Goal: Information Seeking & Learning: Learn about a topic

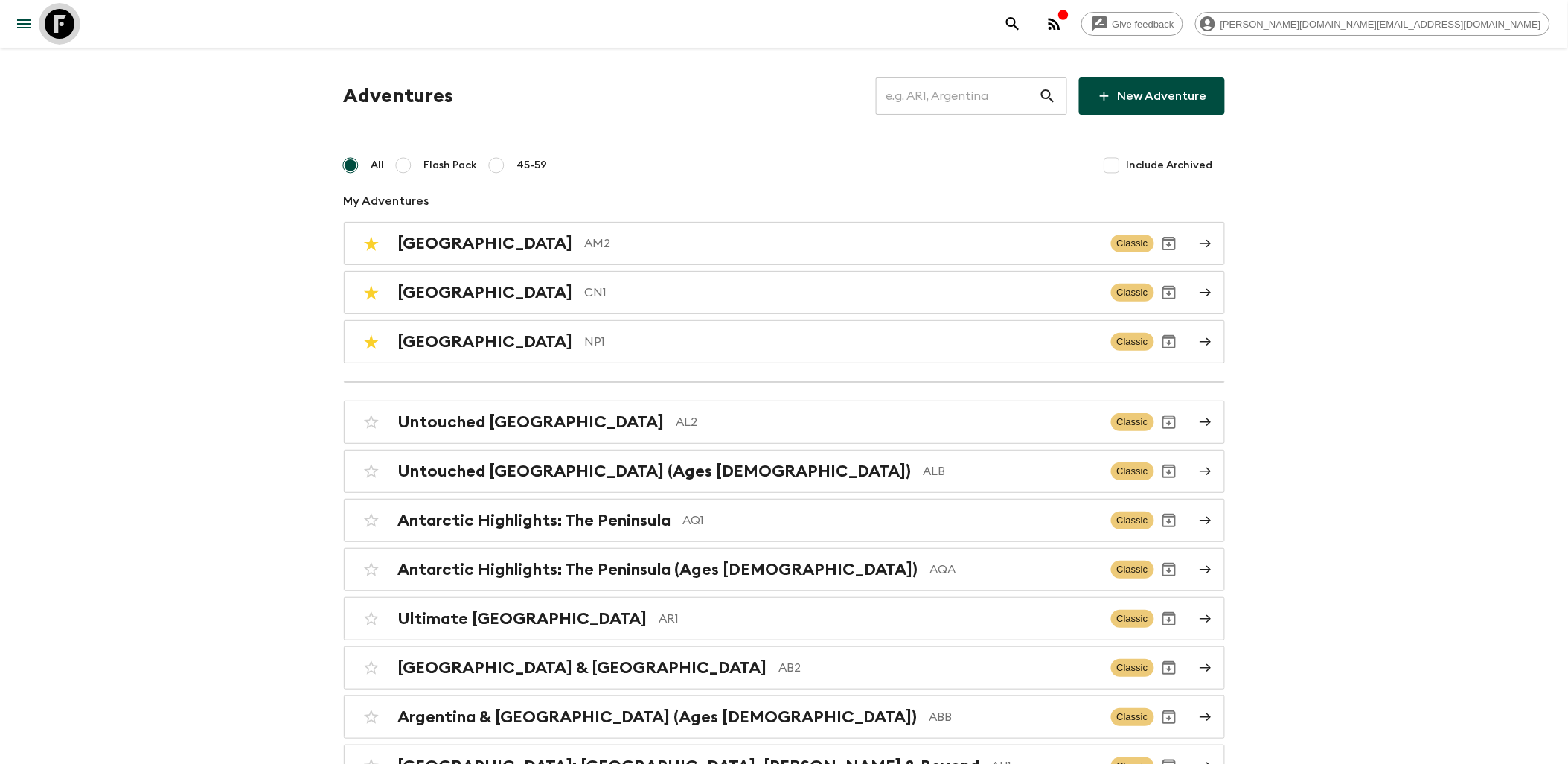
click at [72, 31] on icon at bounding box center [60, 24] width 30 height 30
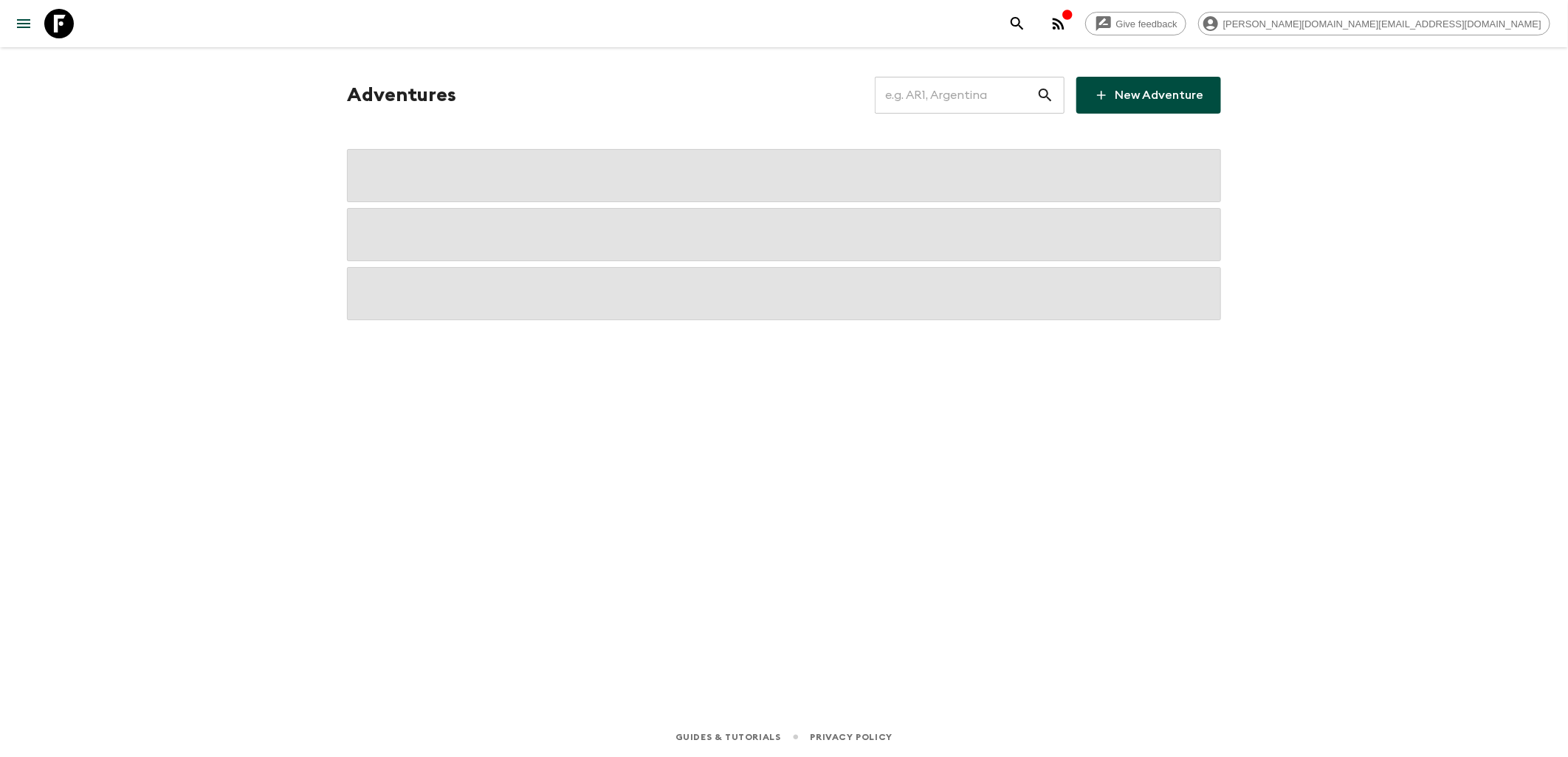
click at [917, 97] on input "text" at bounding box center [956, 95] width 162 height 42
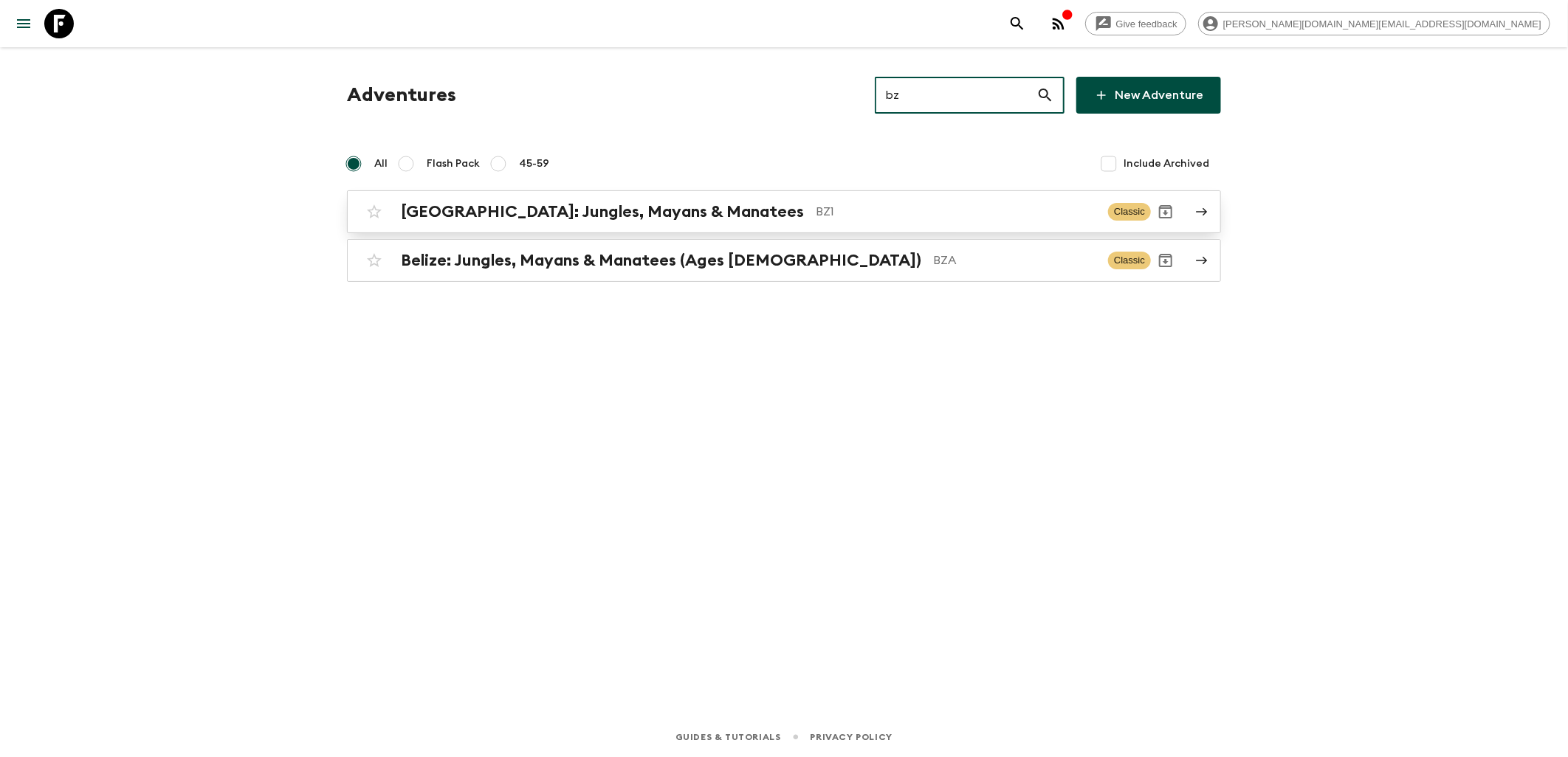
type input "bz"
click at [816, 209] on p "BZ1" at bounding box center [956, 211] width 281 height 18
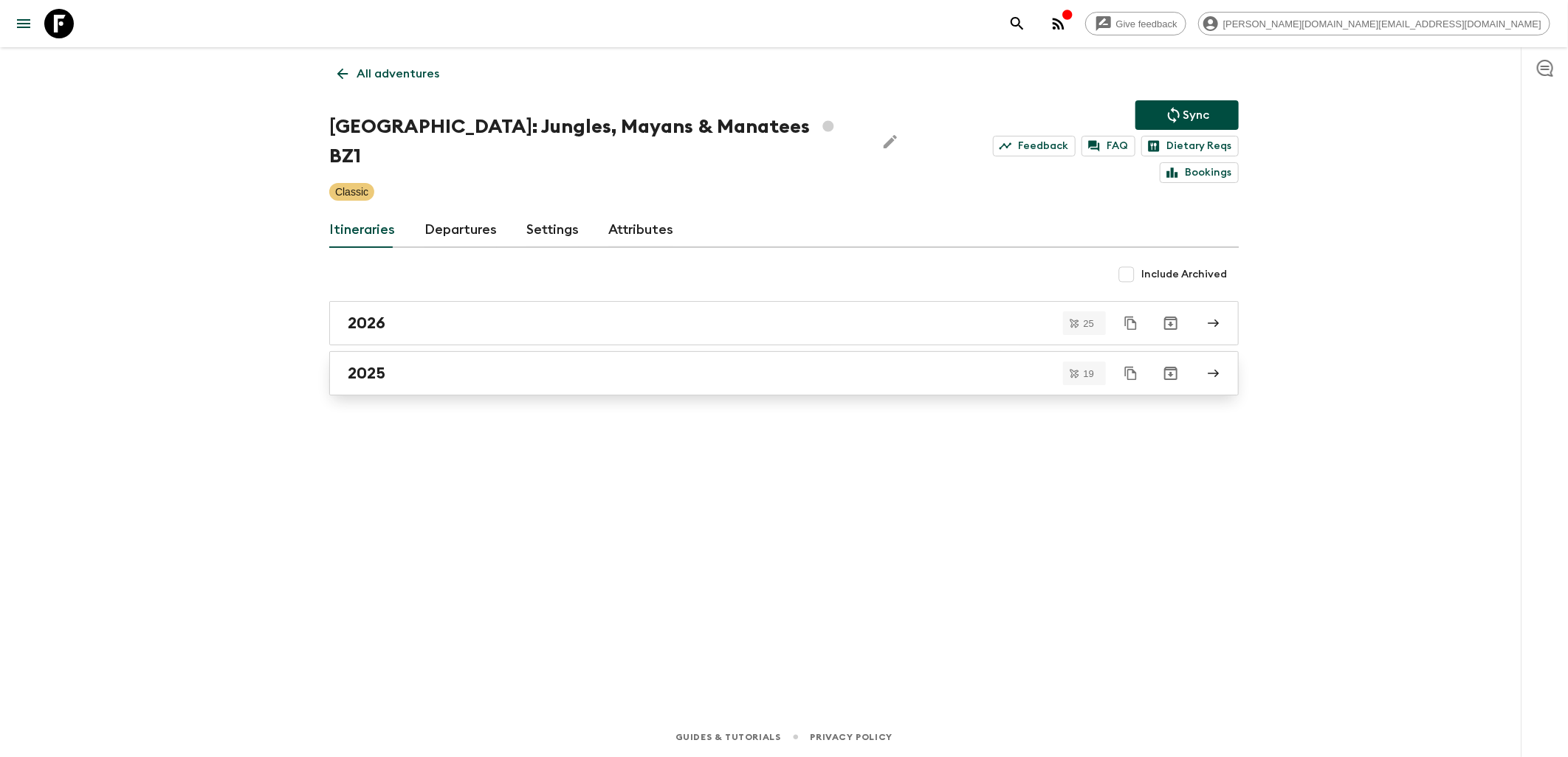
click at [393, 358] on link "2025" at bounding box center [784, 373] width 910 height 44
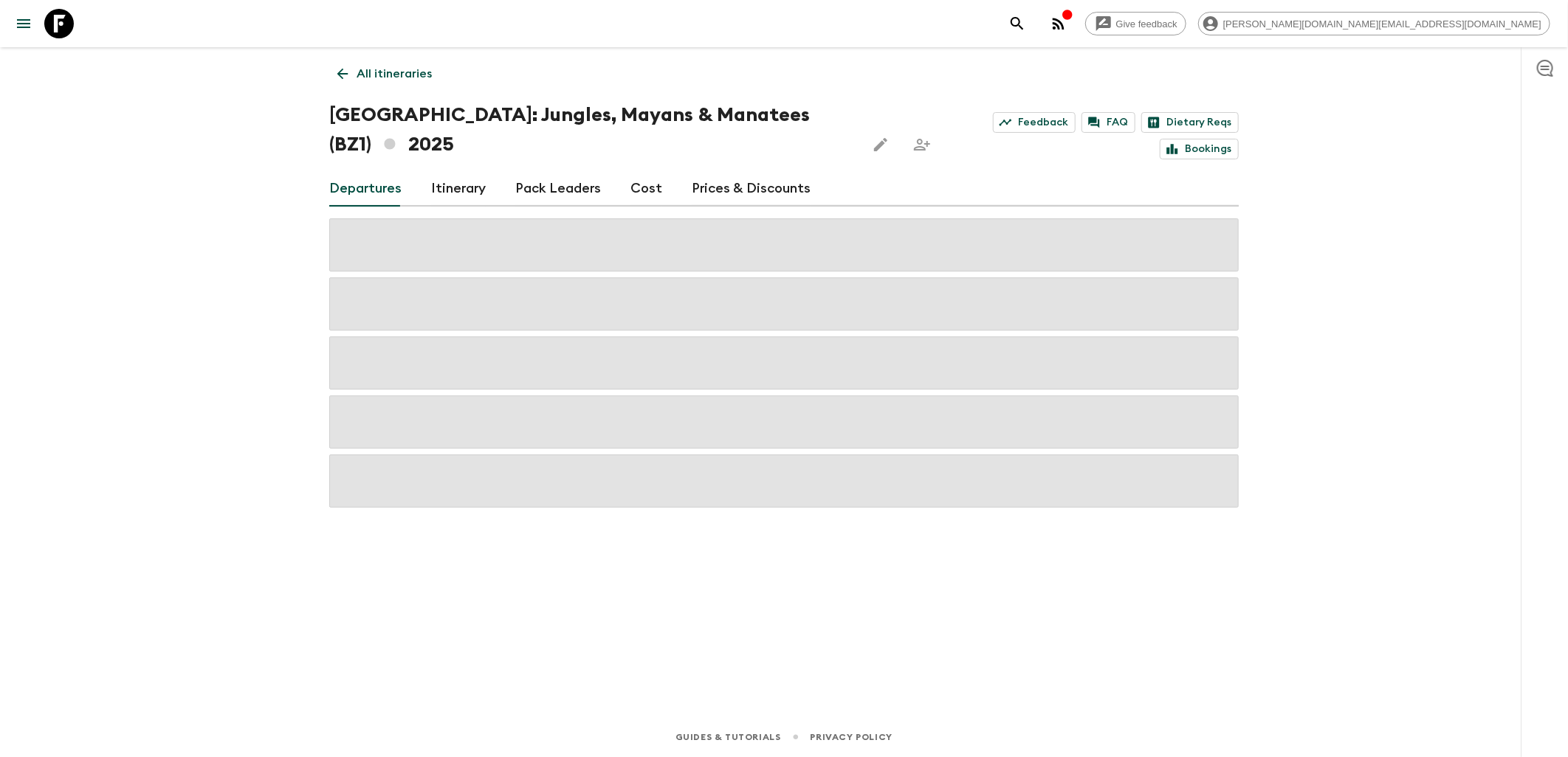
click at [517, 171] on link "Pack Leaders" at bounding box center [558, 189] width 86 height 36
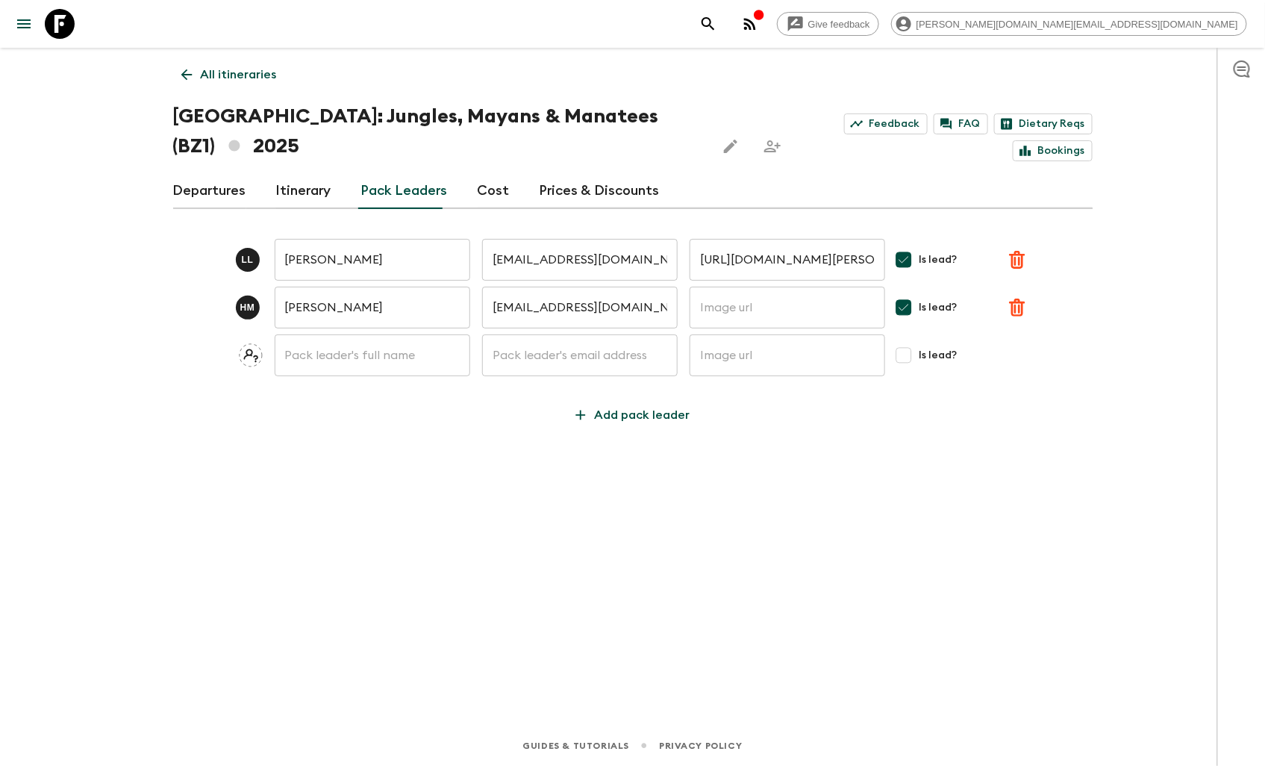
click at [75, 20] on link at bounding box center [60, 24] width 42 height 42
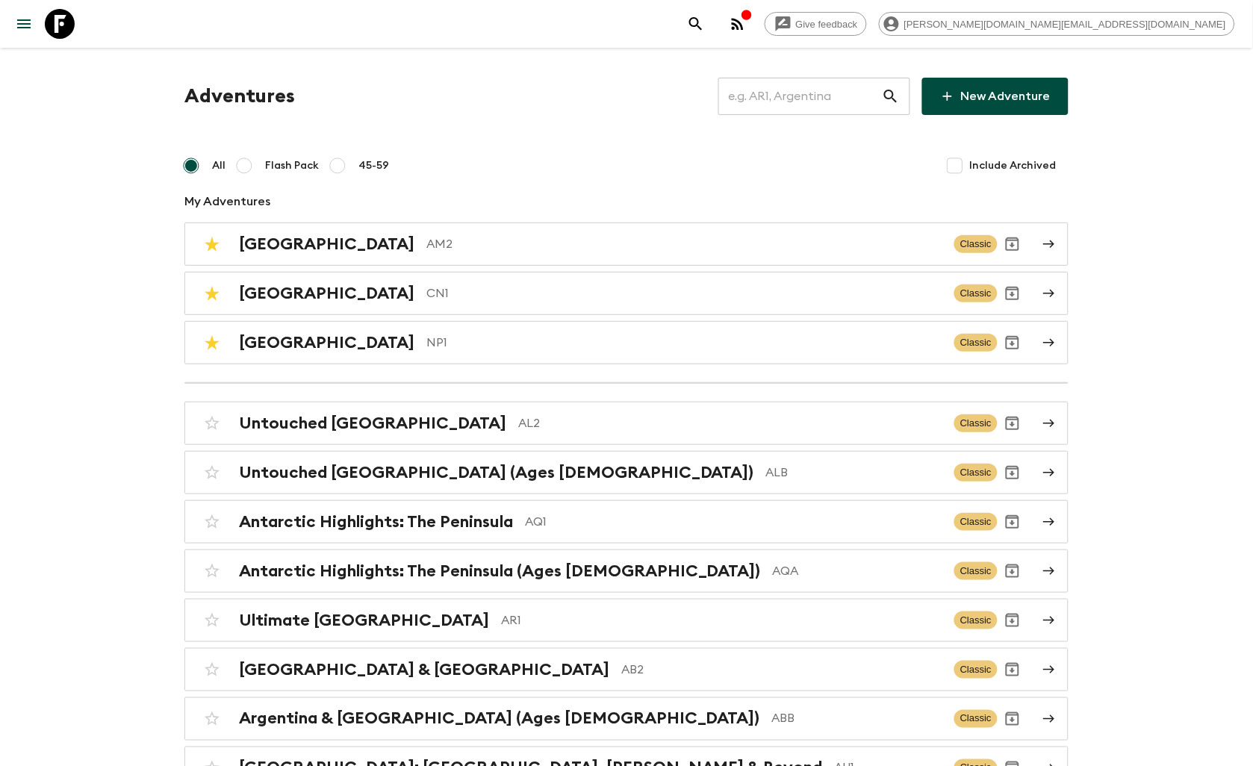
click at [276, 334] on h2 "[GEOGRAPHIC_DATA]" at bounding box center [326, 342] width 175 height 19
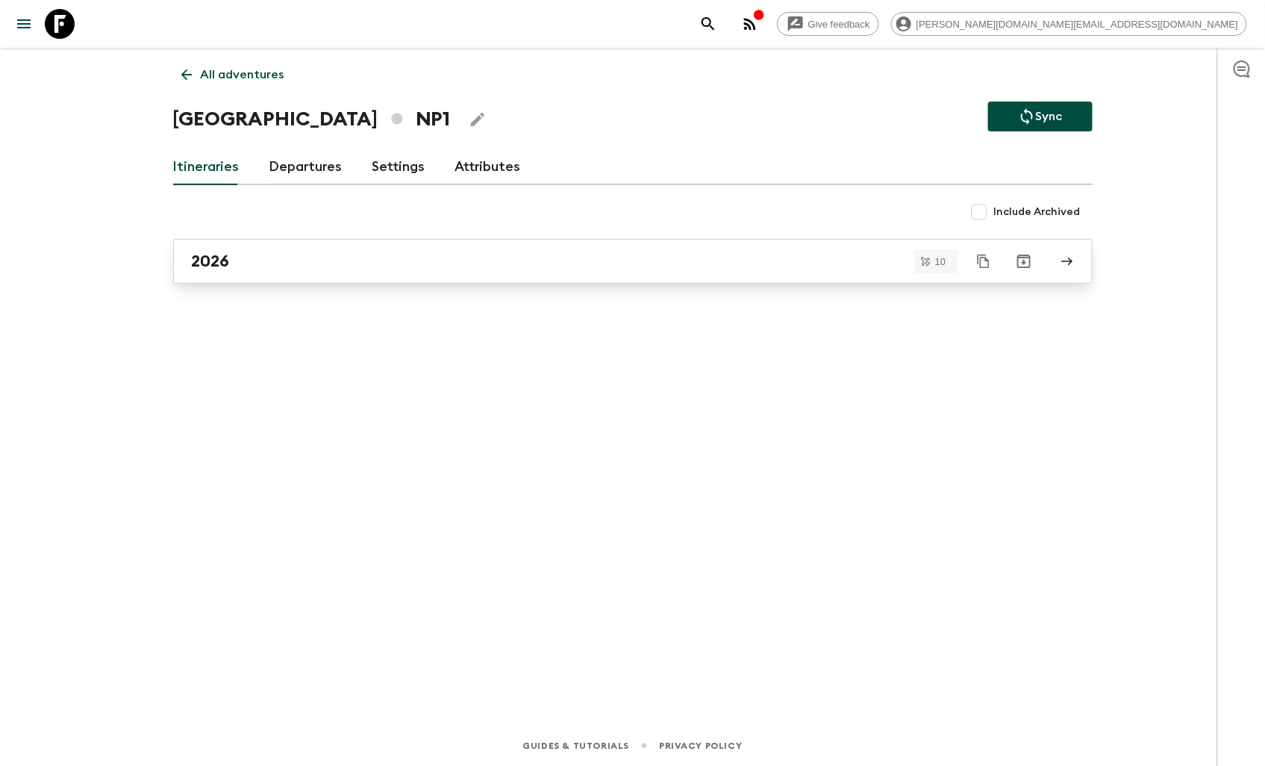
click at [227, 258] on h2 "2026" at bounding box center [211, 261] width 38 height 19
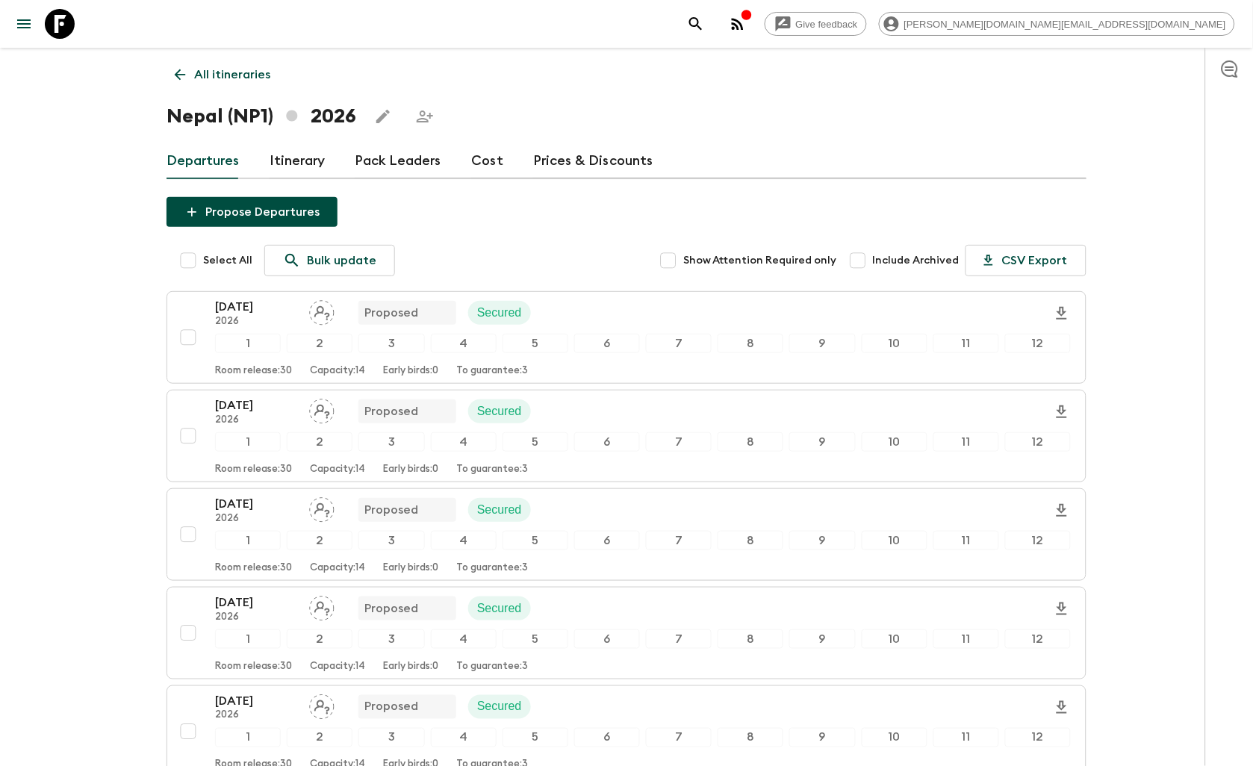
click at [473, 159] on link "Cost" at bounding box center [487, 161] width 32 height 36
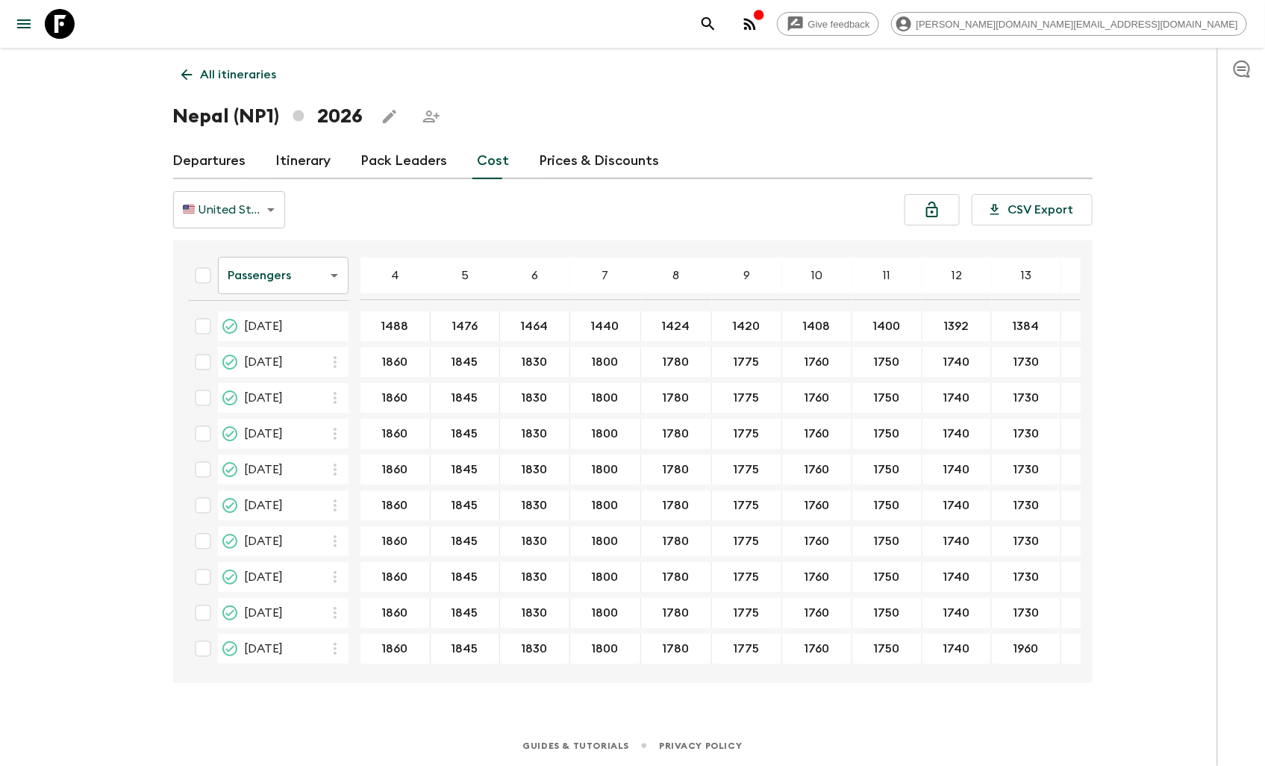
click at [266, 273] on body "Give feedback [PERSON_NAME][DOMAIN_NAME][EMAIL_ADDRESS][DOMAIN_NAME] All itiner…" at bounding box center [632, 383] width 1265 height 766
click at [264, 357] on li "Mandatory" at bounding box center [283, 360] width 131 height 24
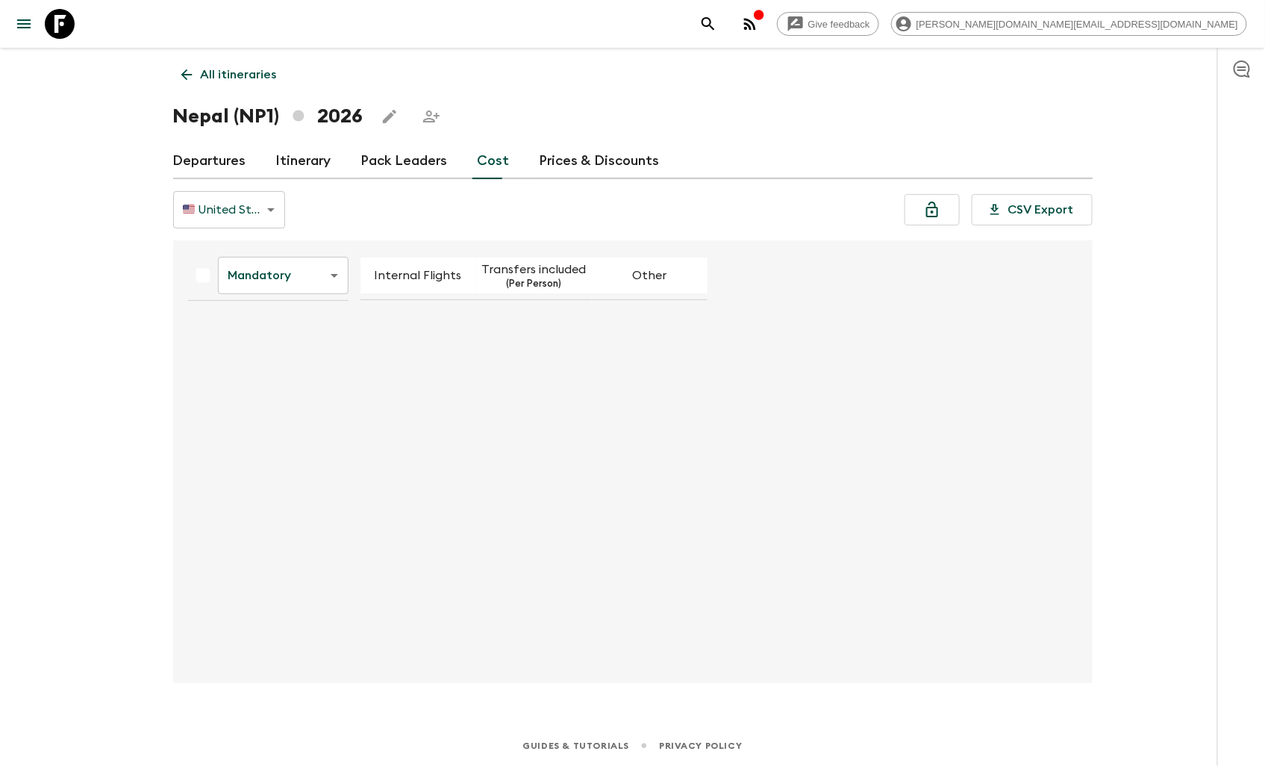
click at [330, 281] on body "Give feedback [PERSON_NAME][DOMAIN_NAME][EMAIL_ADDRESS][DOMAIN_NAME] All itiner…" at bounding box center [632, 383] width 1265 height 766
click at [274, 332] on li "Extras" at bounding box center [283, 336] width 131 height 24
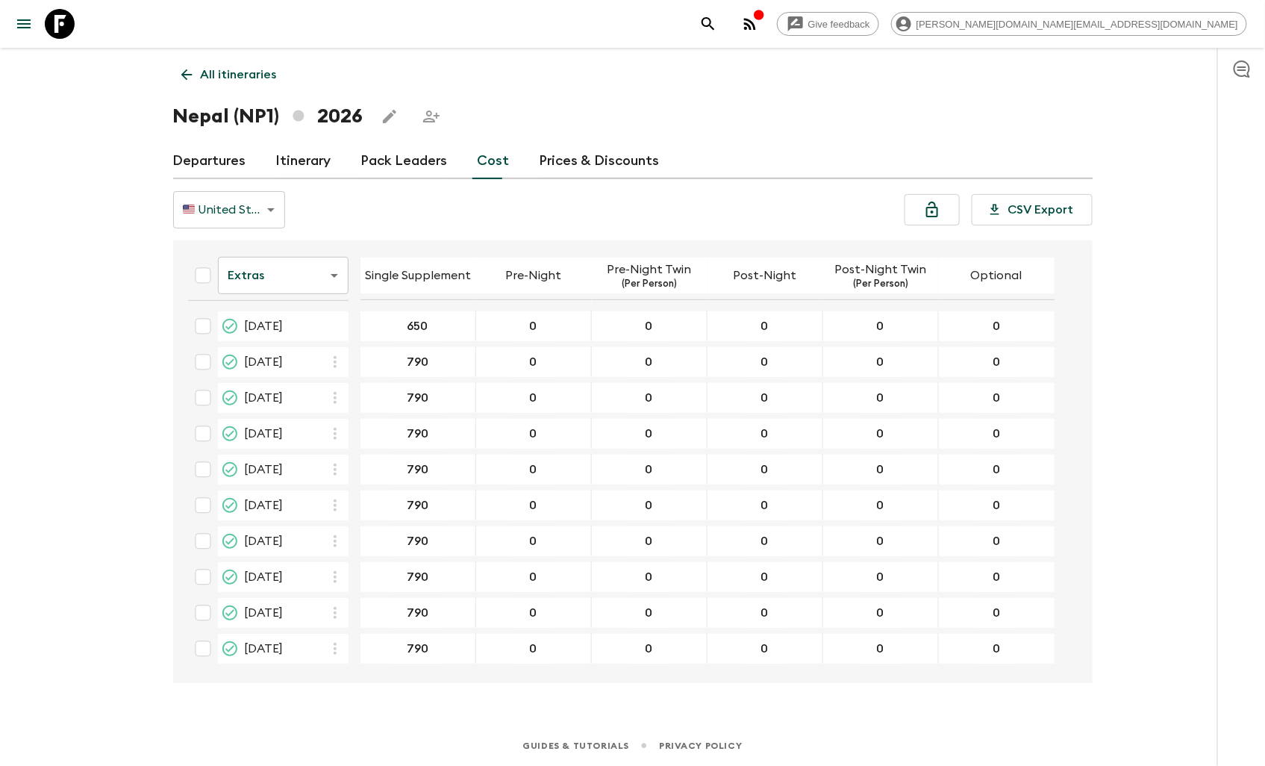
click at [255, 204] on body "Give feedback [PERSON_NAME][DOMAIN_NAME][EMAIL_ADDRESS][DOMAIN_NAME] All itiner…" at bounding box center [632, 383] width 1265 height 766
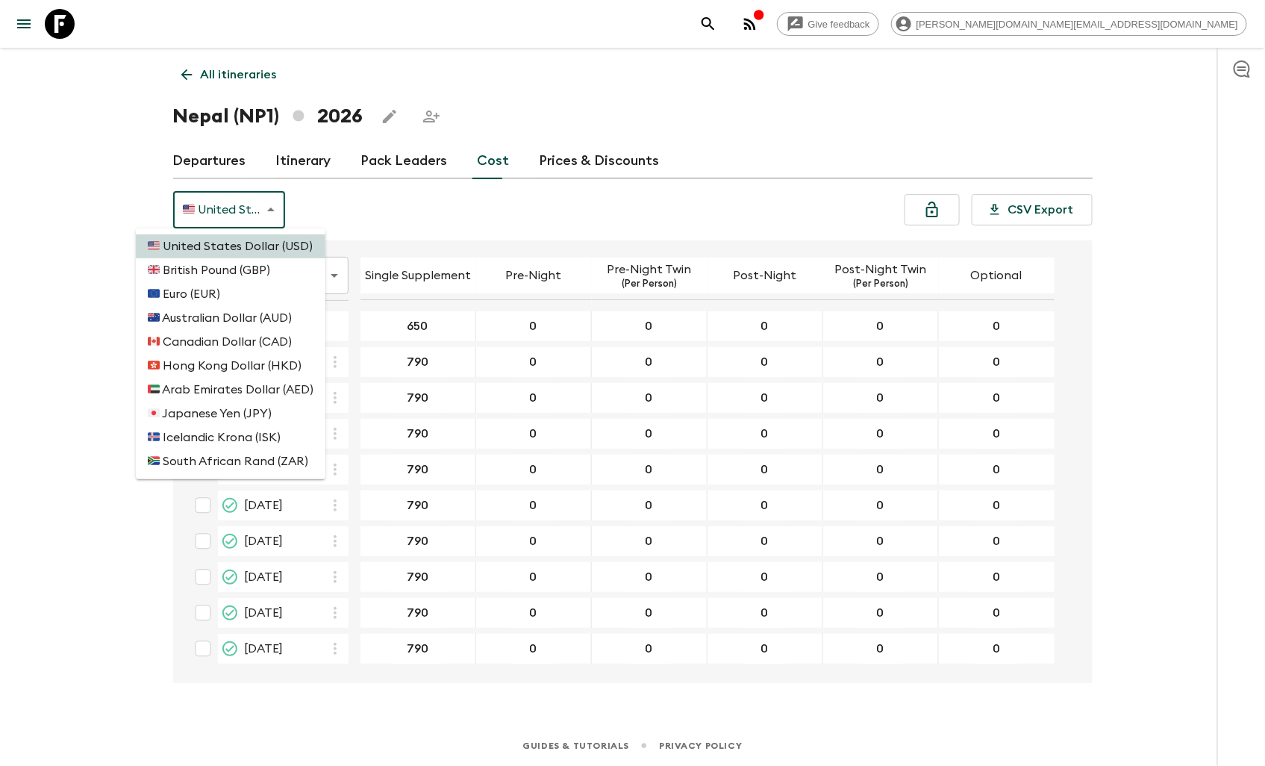
click at [356, 215] on div at bounding box center [632, 383] width 1265 height 766
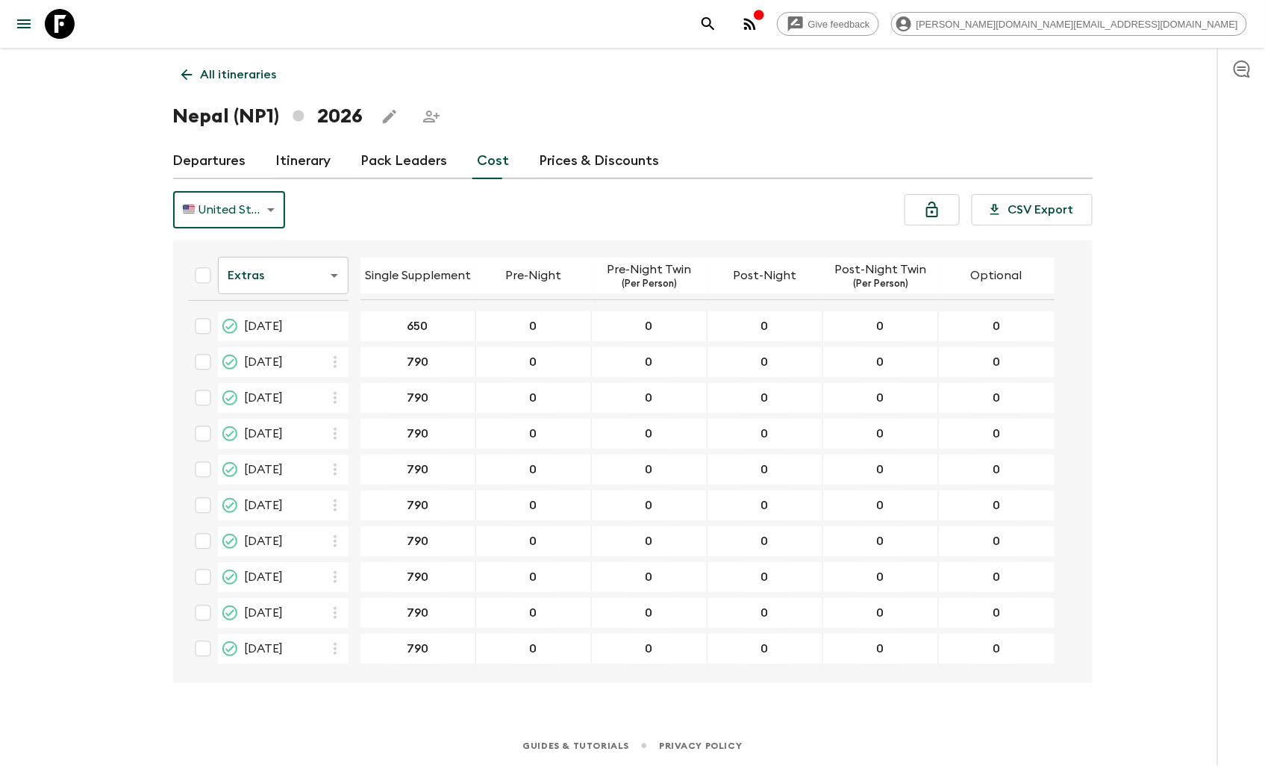
click at [305, 276] on body "Give feedback [PERSON_NAME][DOMAIN_NAME][EMAIL_ADDRESS][DOMAIN_NAME] All itiner…" at bounding box center [632, 383] width 1265 height 766
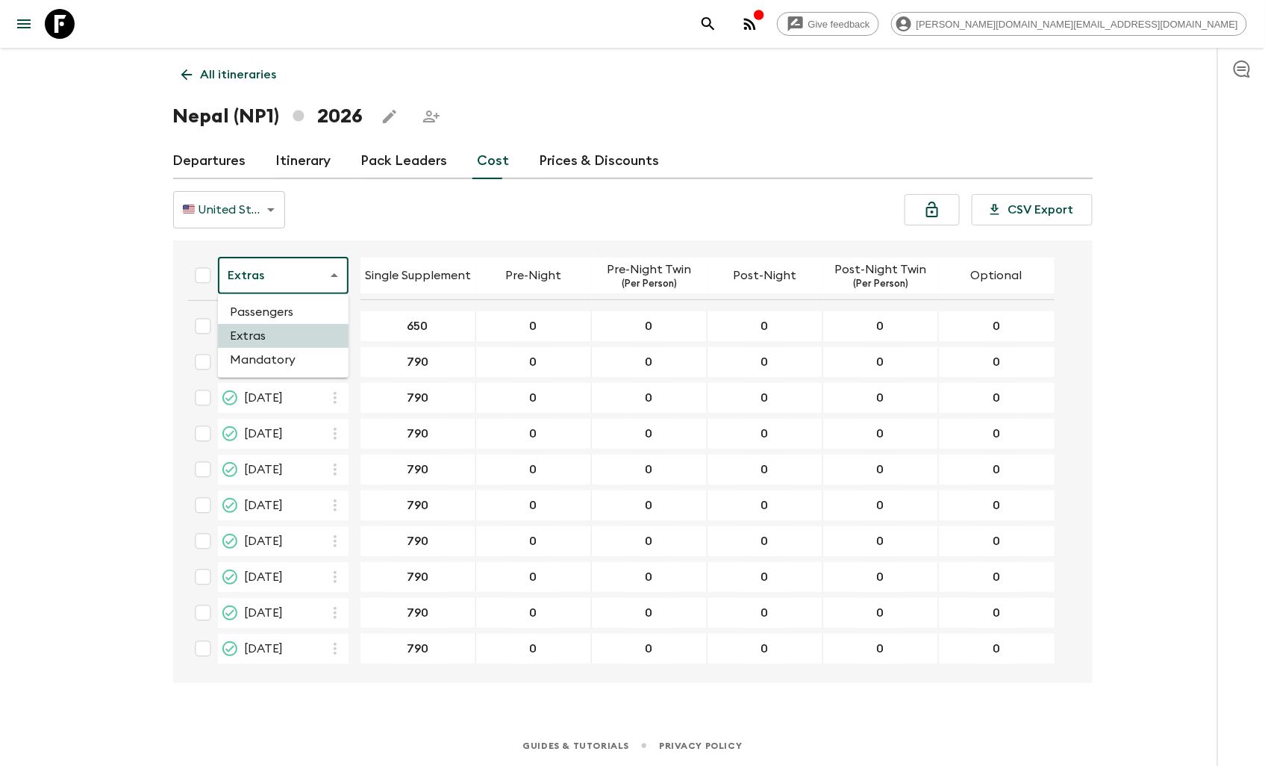
click at [273, 358] on li "Mandatory" at bounding box center [283, 360] width 131 height 24
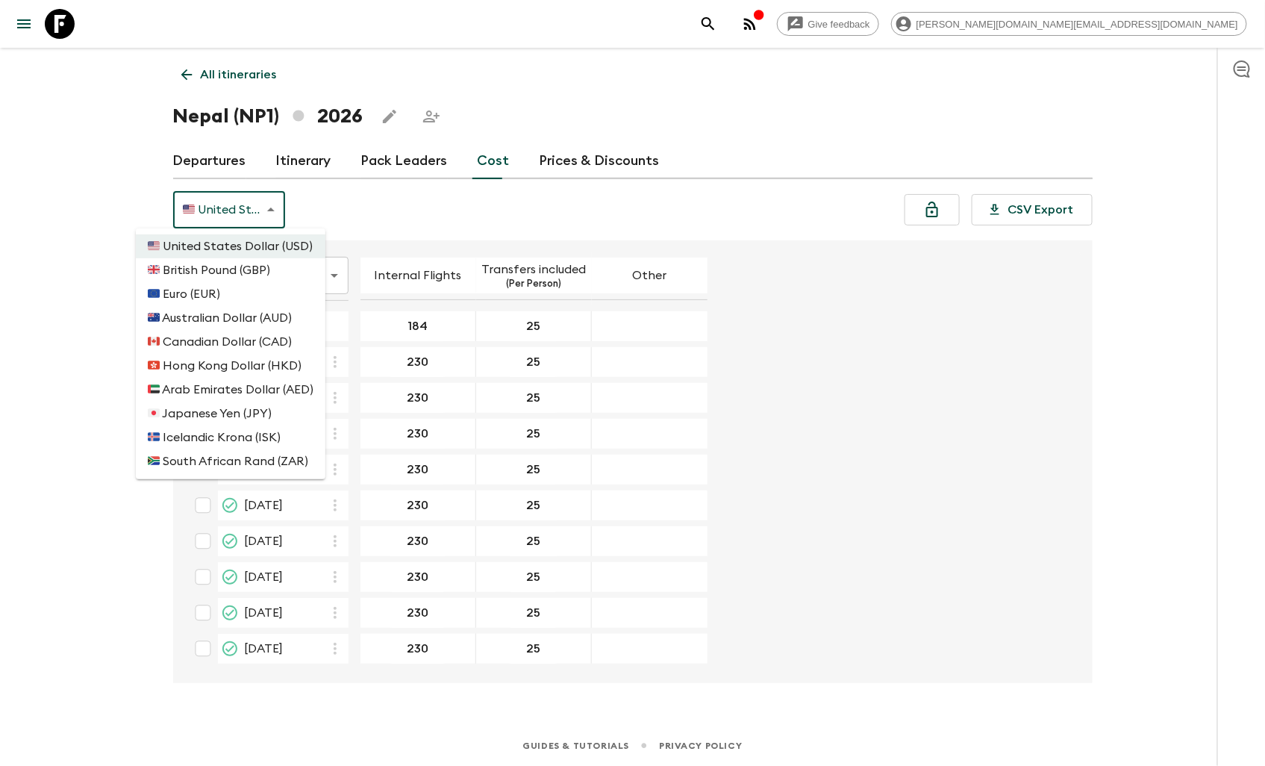
click at [206, 197] on body "Give feedback james.cm+1@flashpack.com All itineraries Nepal (NP1) 2026 Departu…" at bounding box center [632, 383] width 1265 height 766
click at [405, 207] on div at bounding box center [632, 383] width 1265 height 766
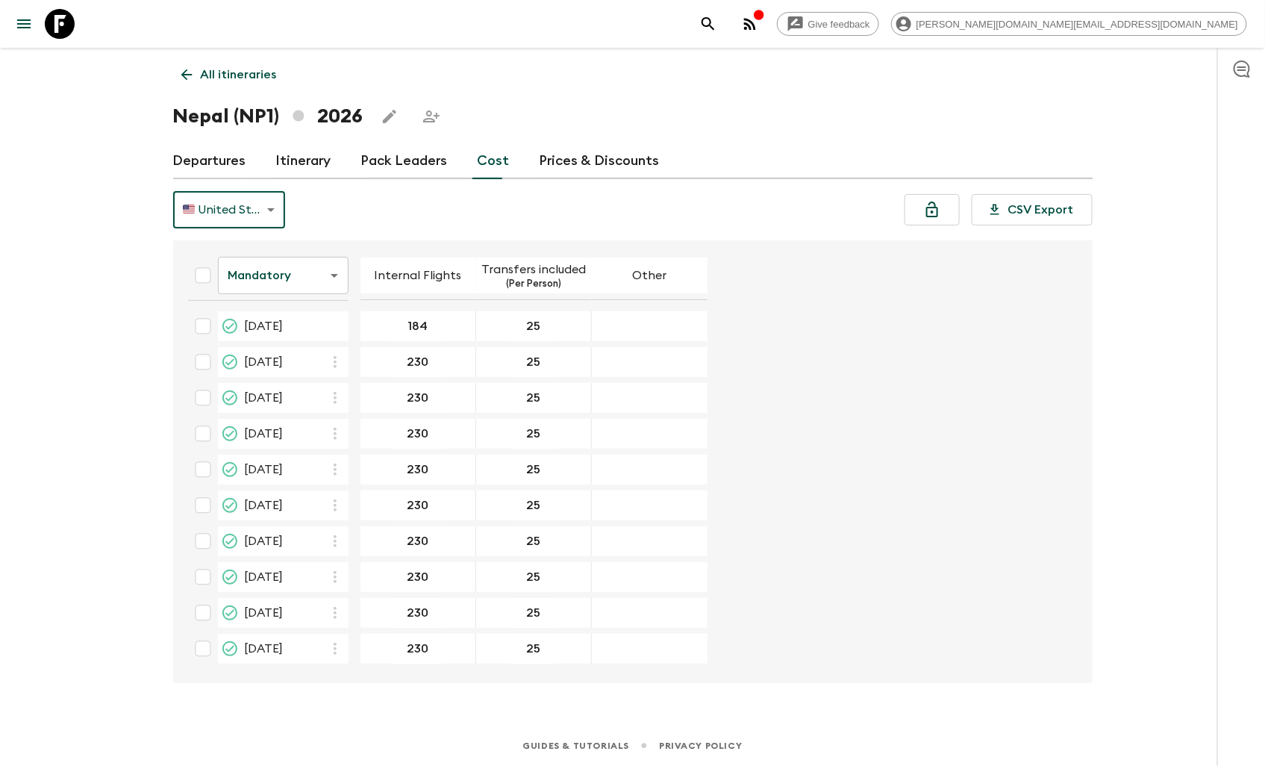
click at [314, 275] on body "Give feedback james.cm+1@flashpack.com All itineraries Nepal (NP1) 2026 Departu…" at bounding box center [632, 383] width 1265 height 766
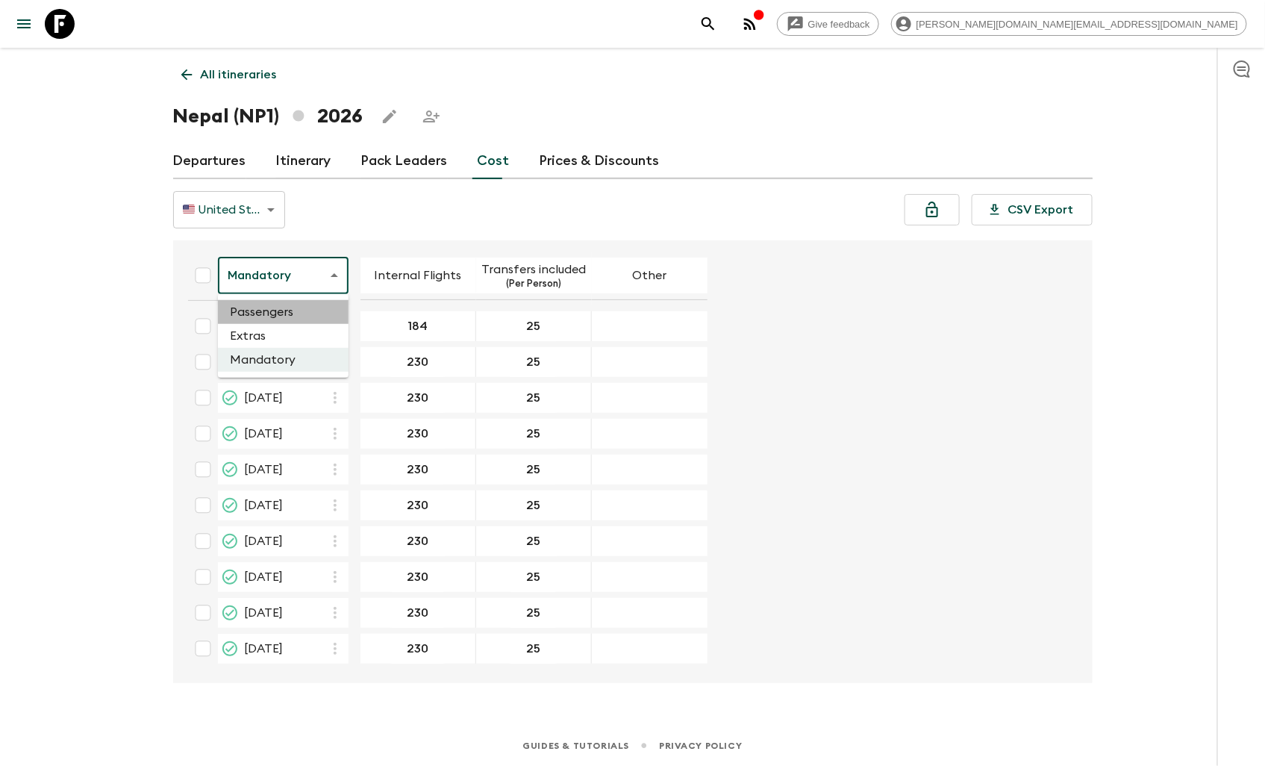
click at [252, 308] on li "Passengers" at bounding box center [283, 312] width 131 height 24
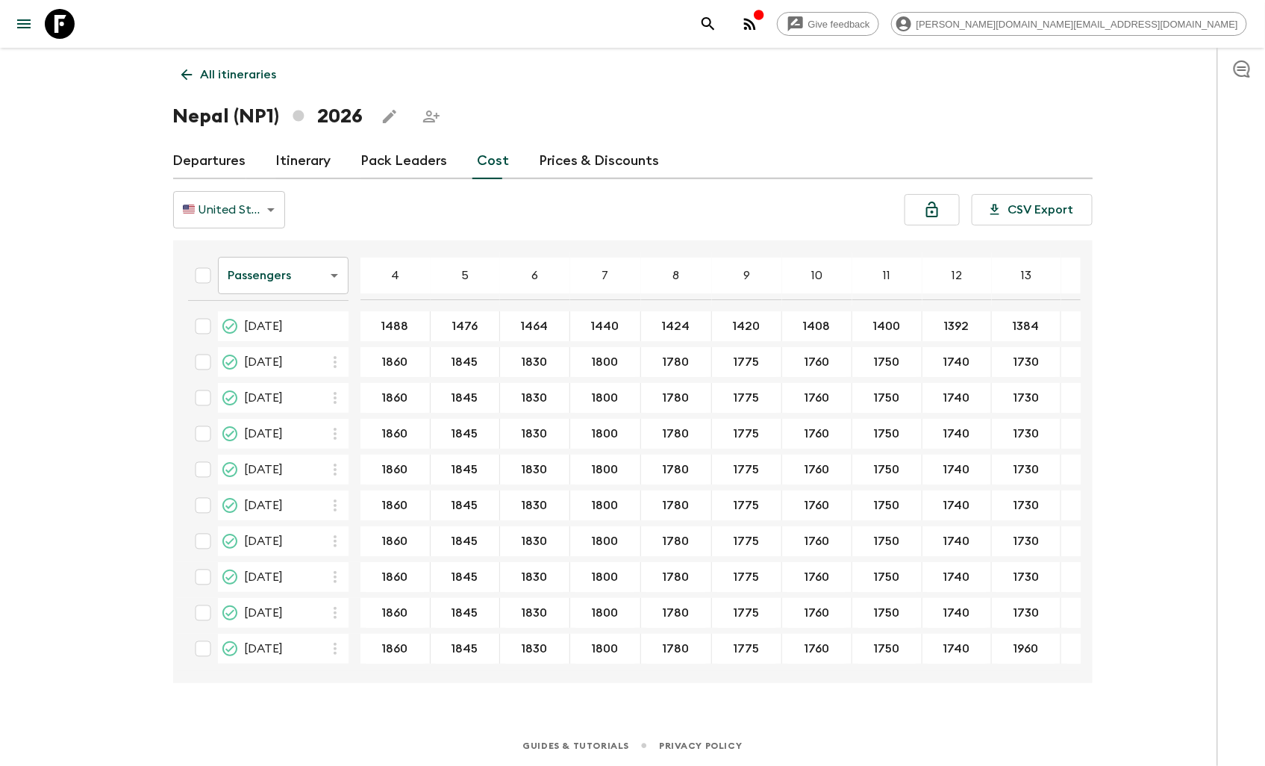
click at [245, 202] on body "Give feedback [PERSON_NAME][DOMAIN_NAME][EMAIL_ADDRESS][DOMAIN_NAME] All itiner…" at bounding box center [632, 383] width 1265 height 766
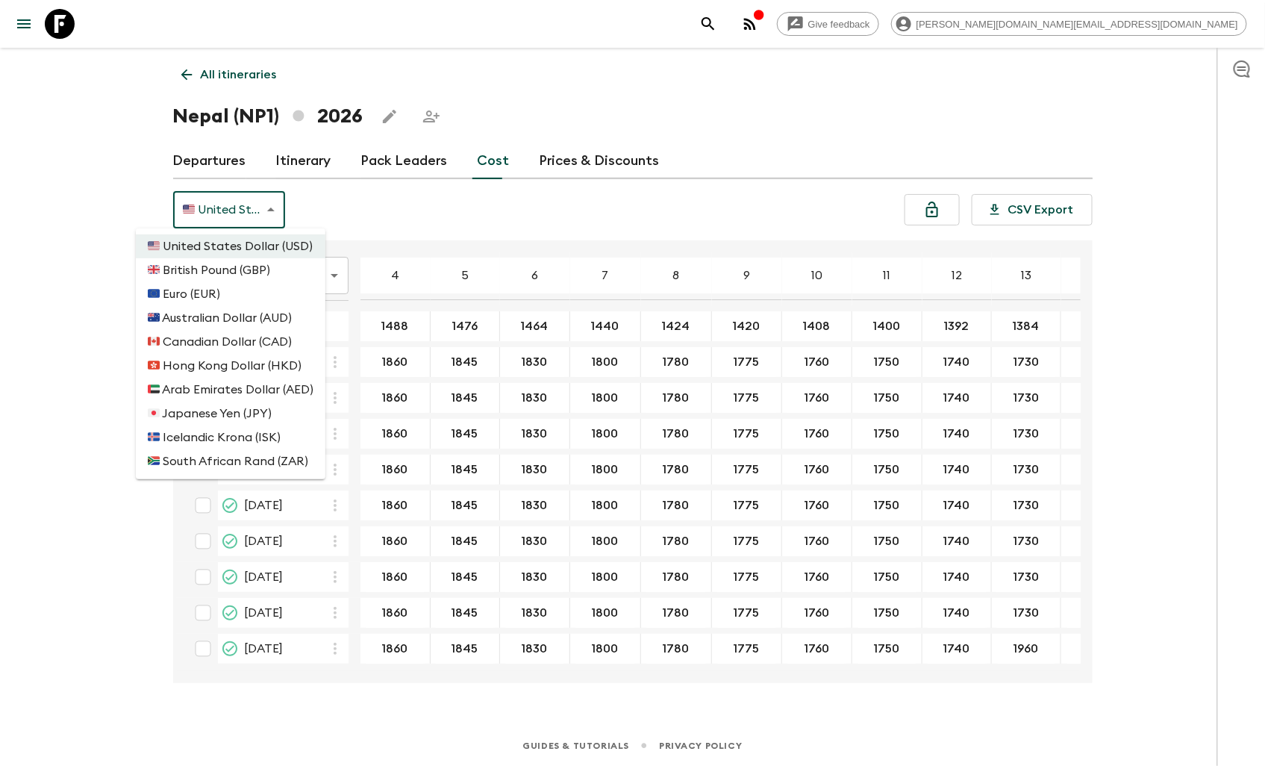
click at [415, 208] on div at bounding box center [632, 383] width 1265 height 766
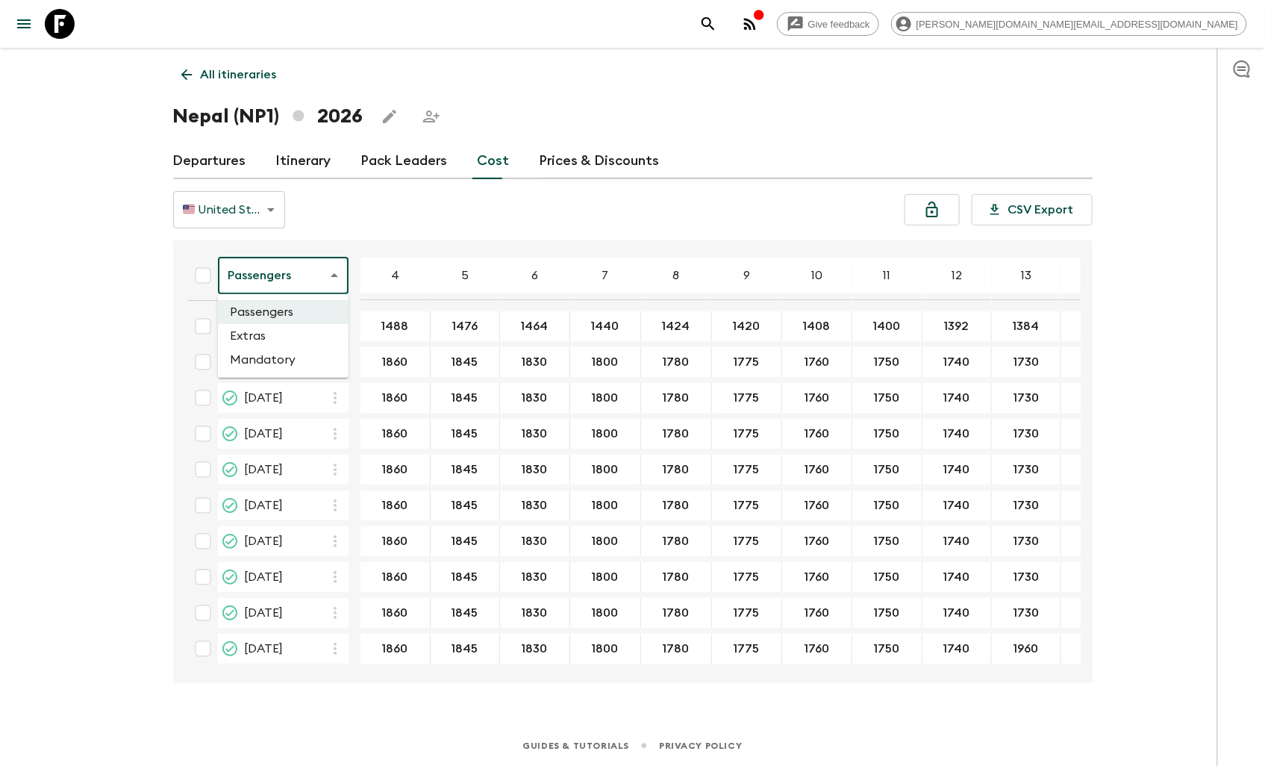
click at [306, 264] on body "Give feedback [PERSON_NAME][DOMAIN_NAME][EMAIL_ADDRESS][DOMAIN_NAME] All itiner…" at bounding box center [632, 383] width 1265 height 766
click at [278, 331] on li "Extras" at bounding box center [283, 336] width 131 height 24
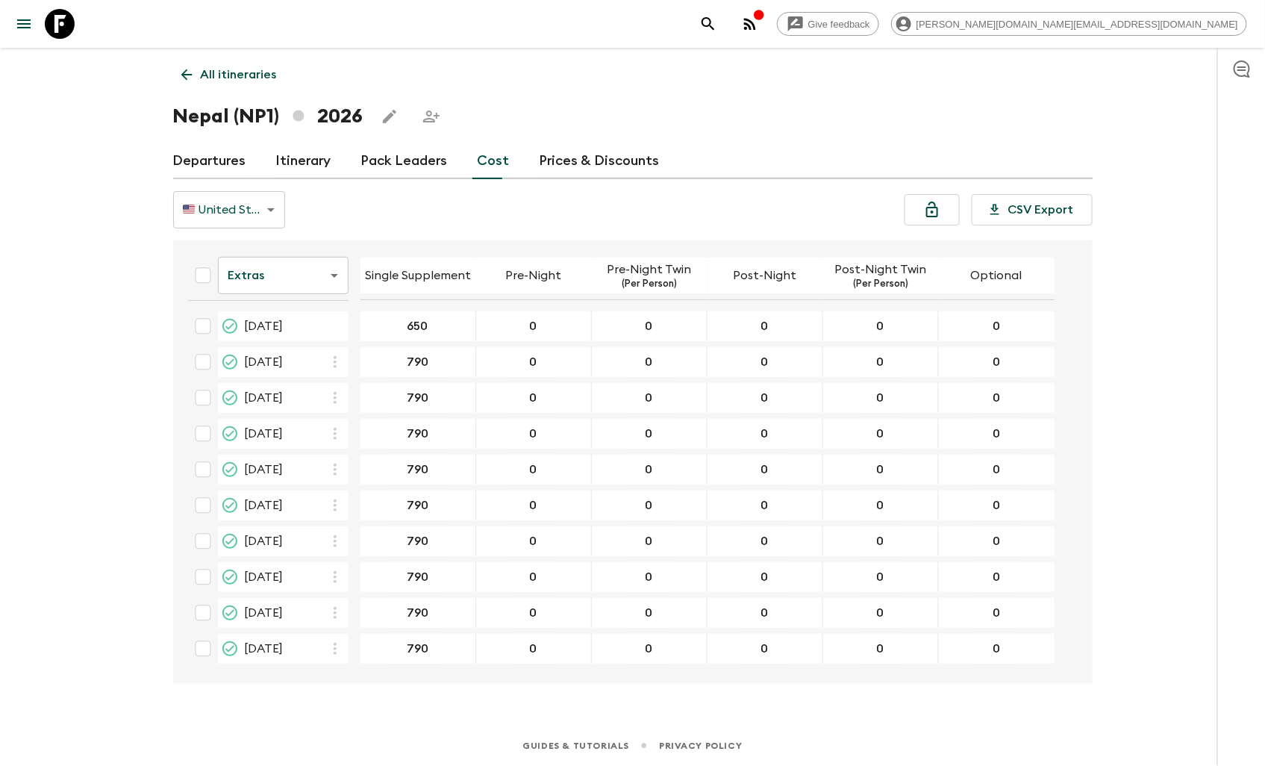
click at [310, 280] on body "Give feedback james.cm+1@flashpack.com All itineraries Nepal (NP1) 2026 Departu…" at bounding box center [632, 383] width 1265 height 766
click at [291, 357] on li "Mandatory" at bounding box center [283, 360] width 131 height 24
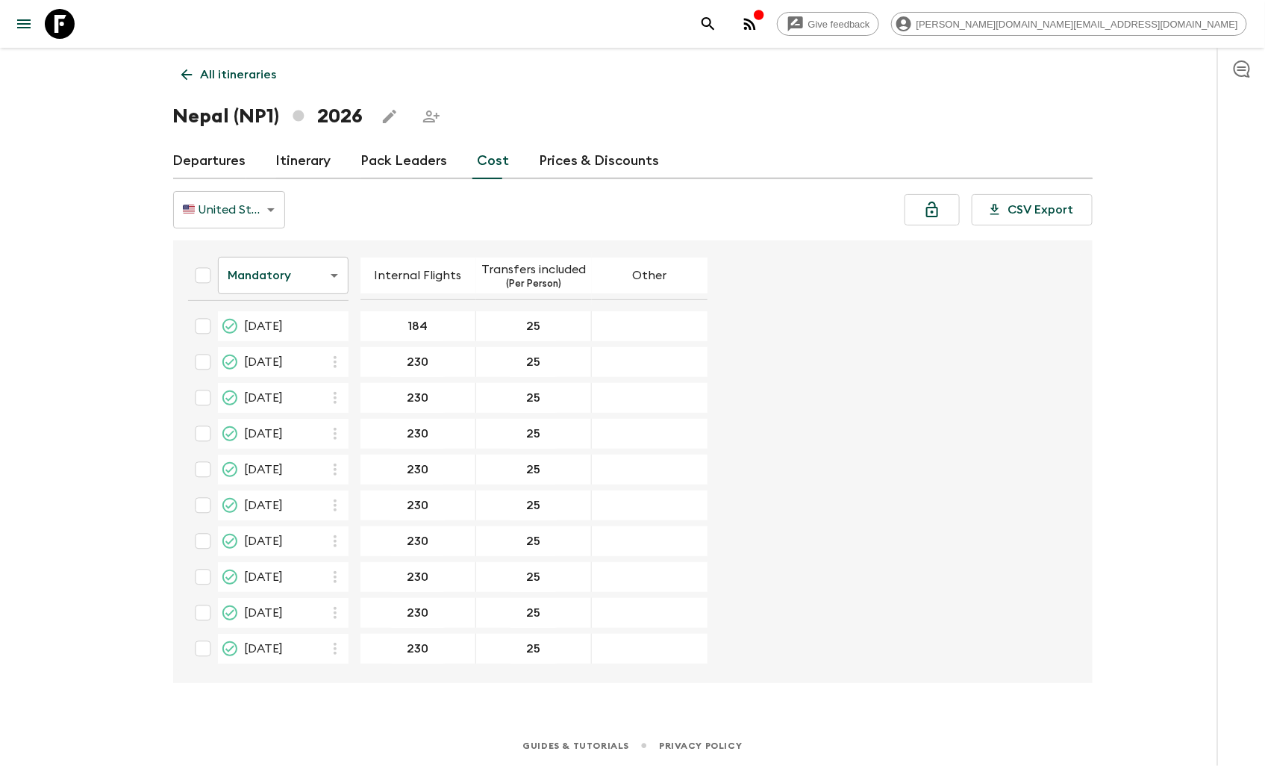
click at [306, 285] on body "Give feedback james.cm+1@flashpack.com All itineraries Nepal (NP1) 2026 Departu…" at bounding box center [632, 383] width 1265 height 766
click at [296, 307] on li "Passengers" at bounding box center [283, 312] width 131 height 24
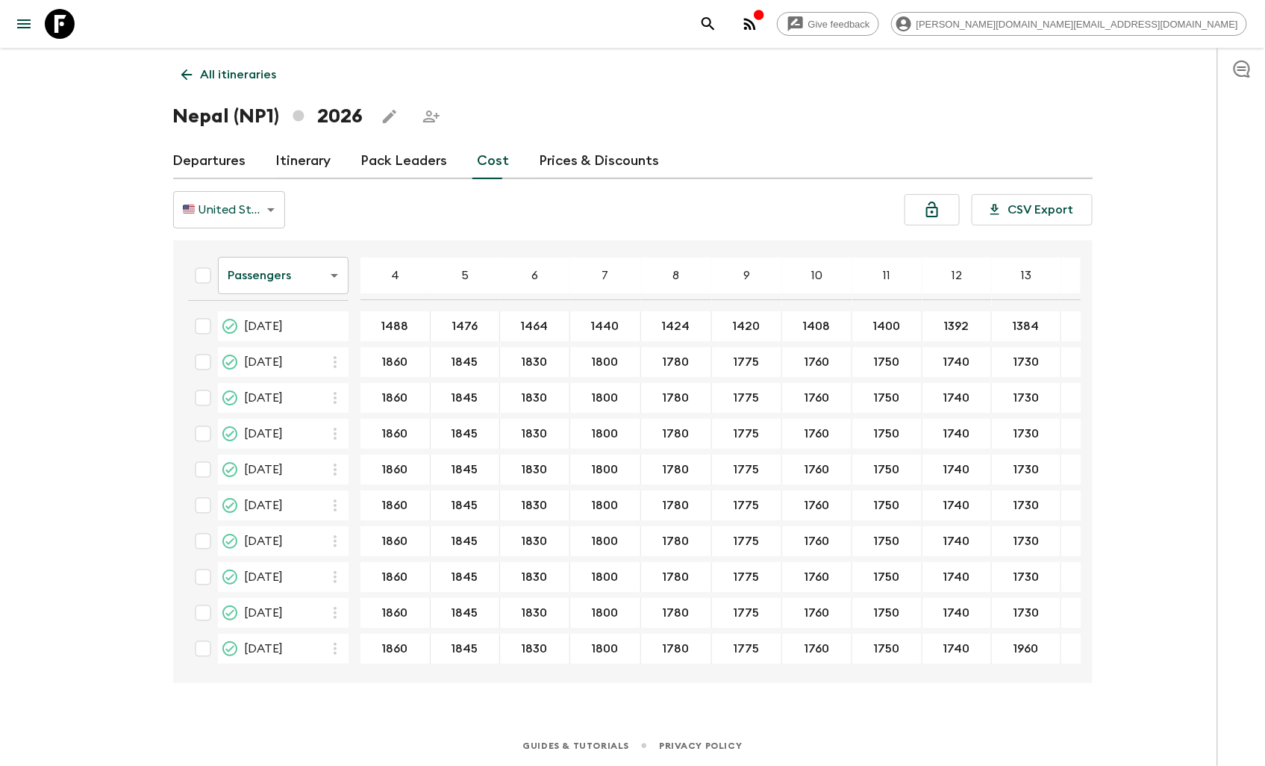
click at [310, 278] on body "Give feedback [PERSON_NAME][DOMAIN_NAME][EMAIL_ADDRESS][DOMAIN_NAME] All itiner…" at bounding box center [632, 383] width 1265 height 766
click at [277, 358] on li "Mandatory" at bounding box center [283, 360] width 131 height 24
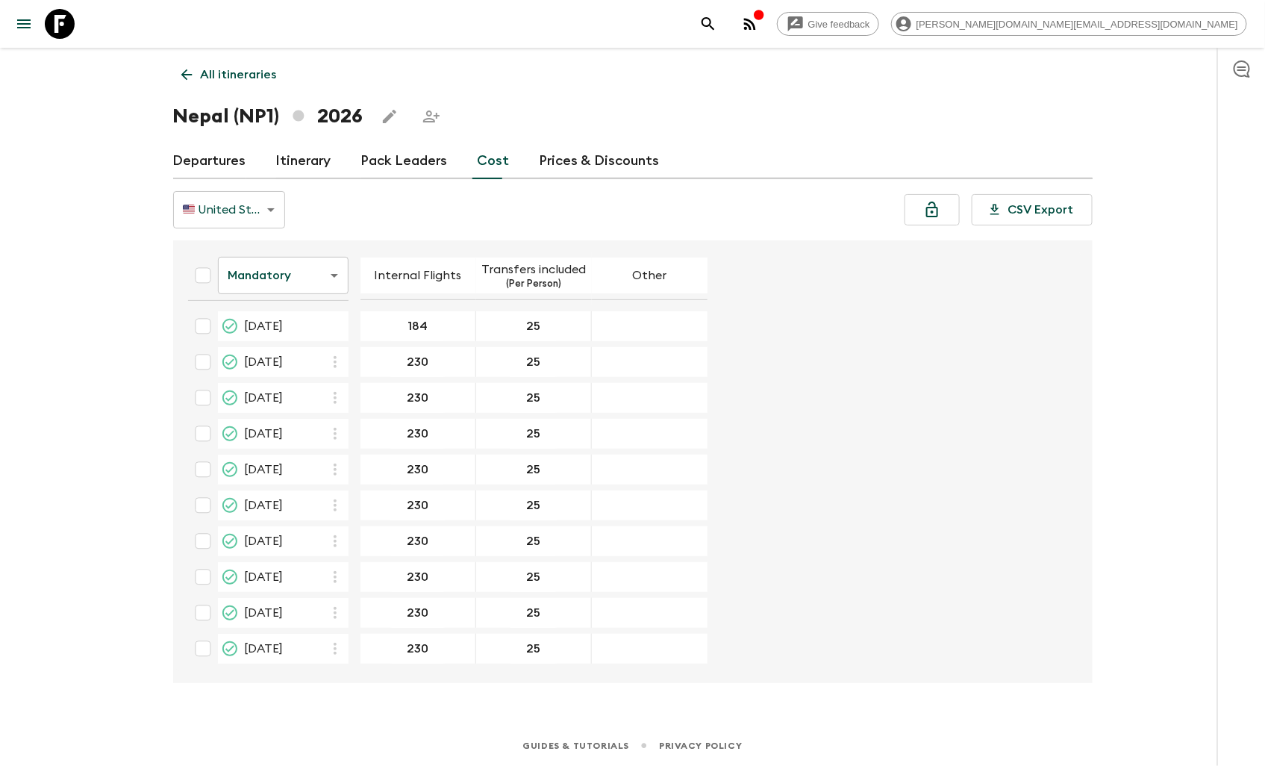
click at [230, 166] on link "Departures" at bounding box center [209, 161] width 73 height 36
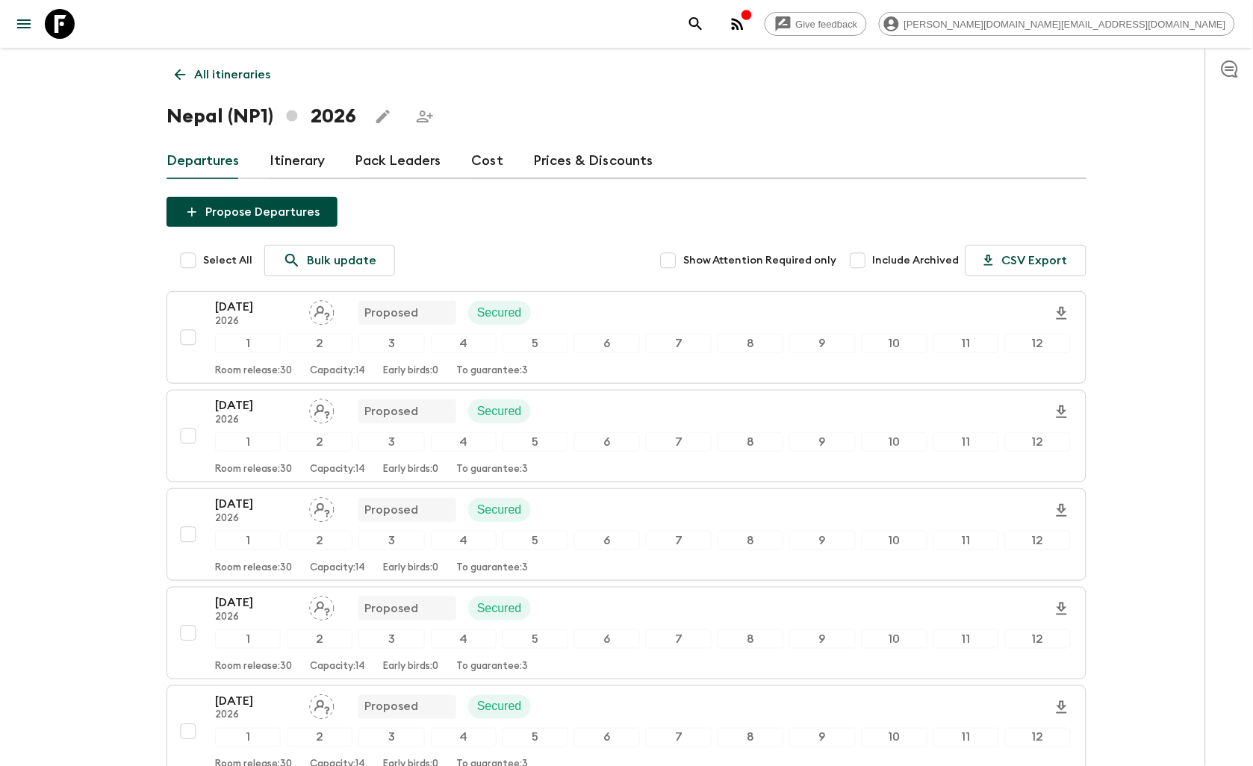
click at [496, 152] on link "Cost" at bounding box center [487, 161] width 32 height 36
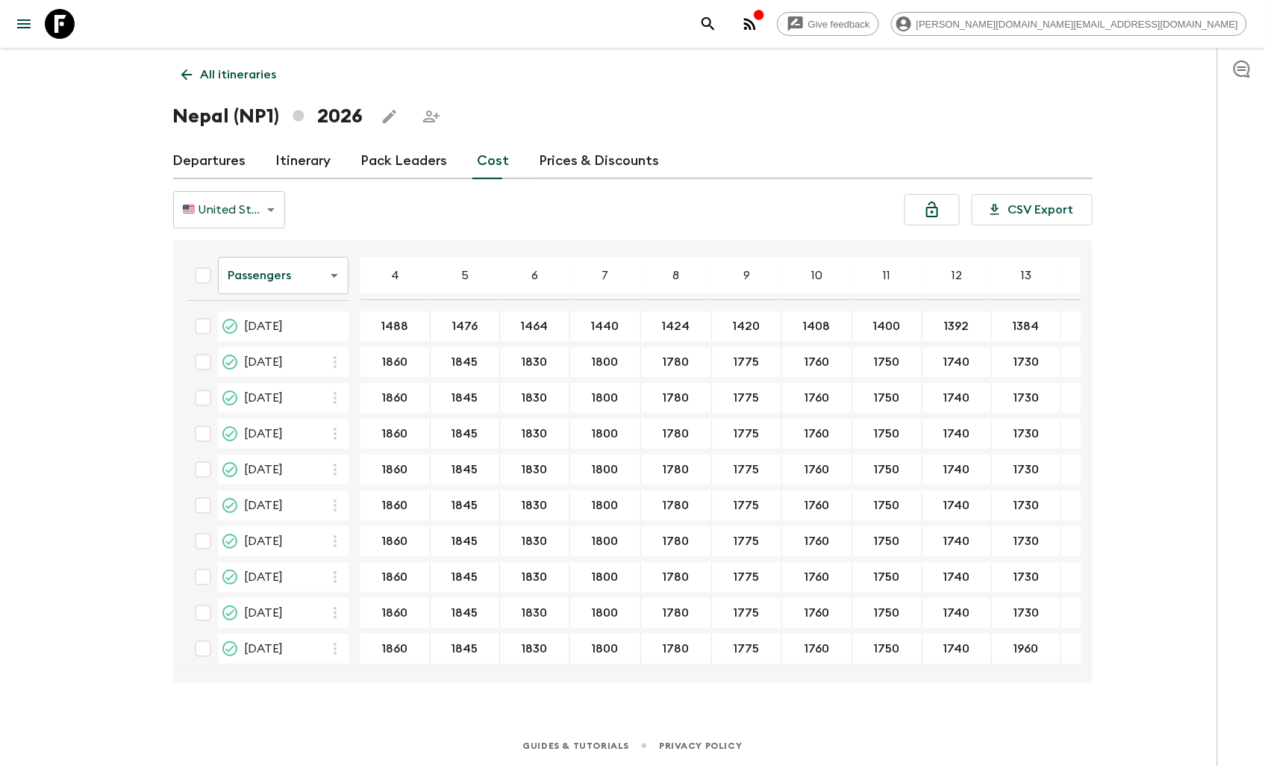
click at [284, 267] on body "Give feedback [PERSON_NAME][DOMAIN_NAME][EMAIL_ADDRESS][DOMAIN_NAME] All itiner…" at bounding box center [632, 383] width 1265 height 766
click at [295, 358] on li "Mandatory" at bounding box center [283, 360] width 131 height 24
